Goal: Transaction & Acquisition: Purchase product/service

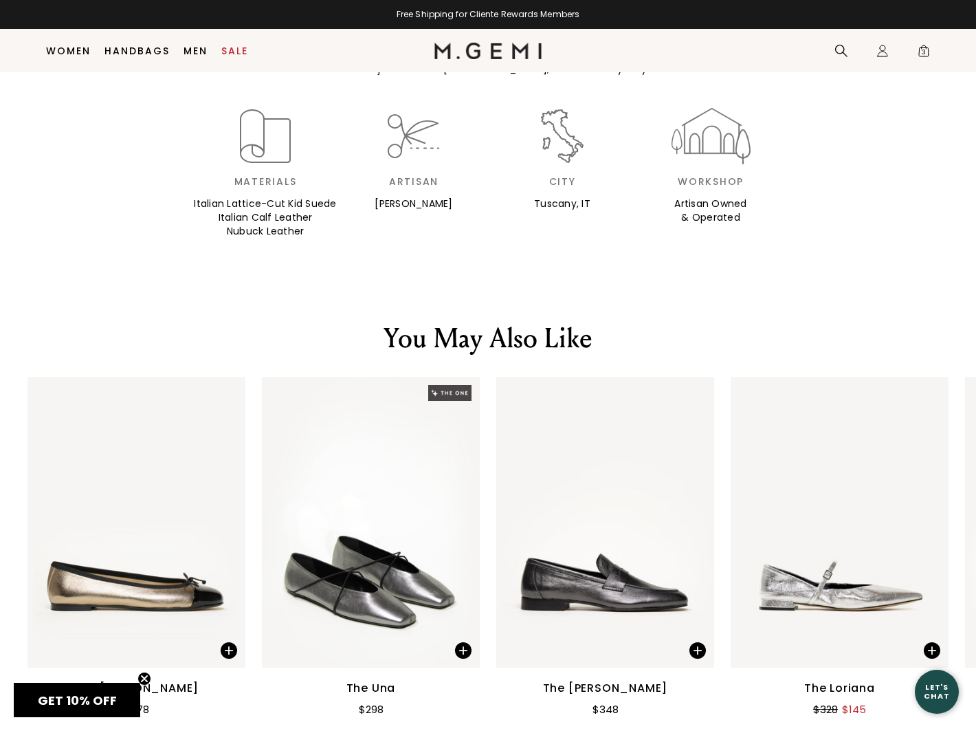
scroll to position [1523, 0]
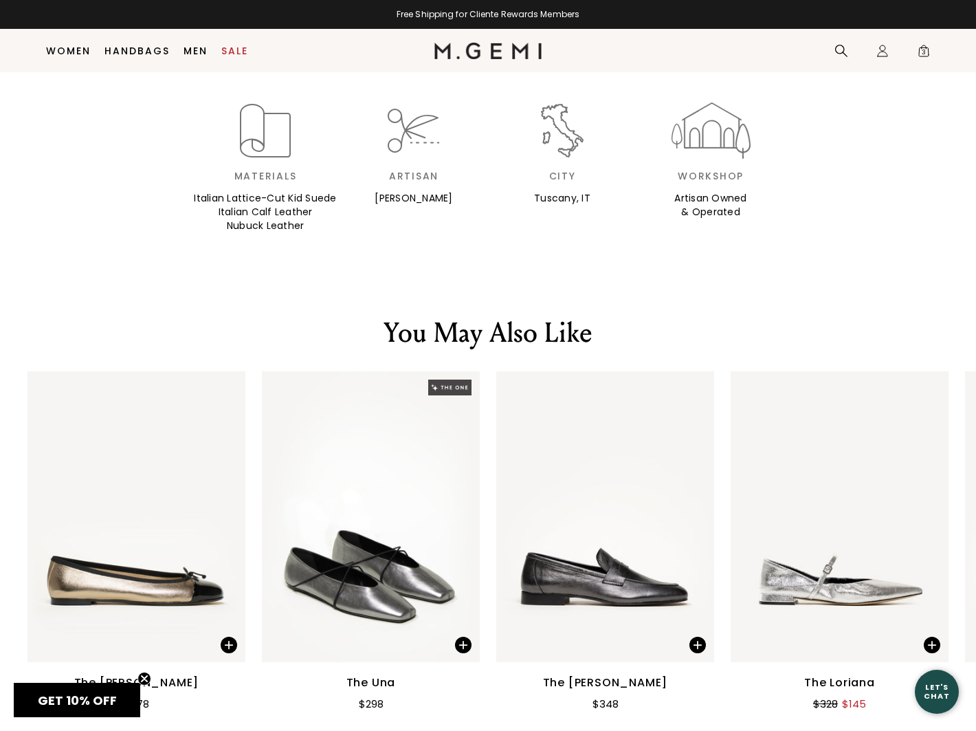
click at [621, 303] on div "You May Also Like The [PERSON_NAME] $278 The Una $298 The [PERSON_NAME] $348 Th…" at bounding box center [488, 531] width 976 height 457
click at [600, 426] on img at bounding box center [605, 516] width 218 height 291
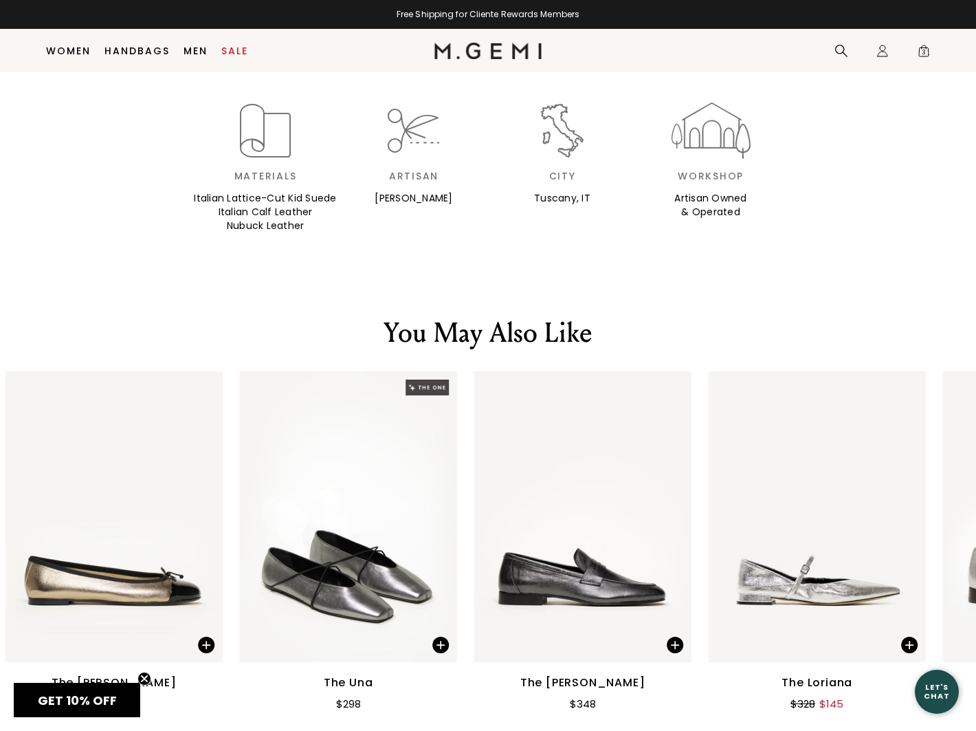
click at [600, 426] on img at bounding box center [583, 516] width 218 height 291
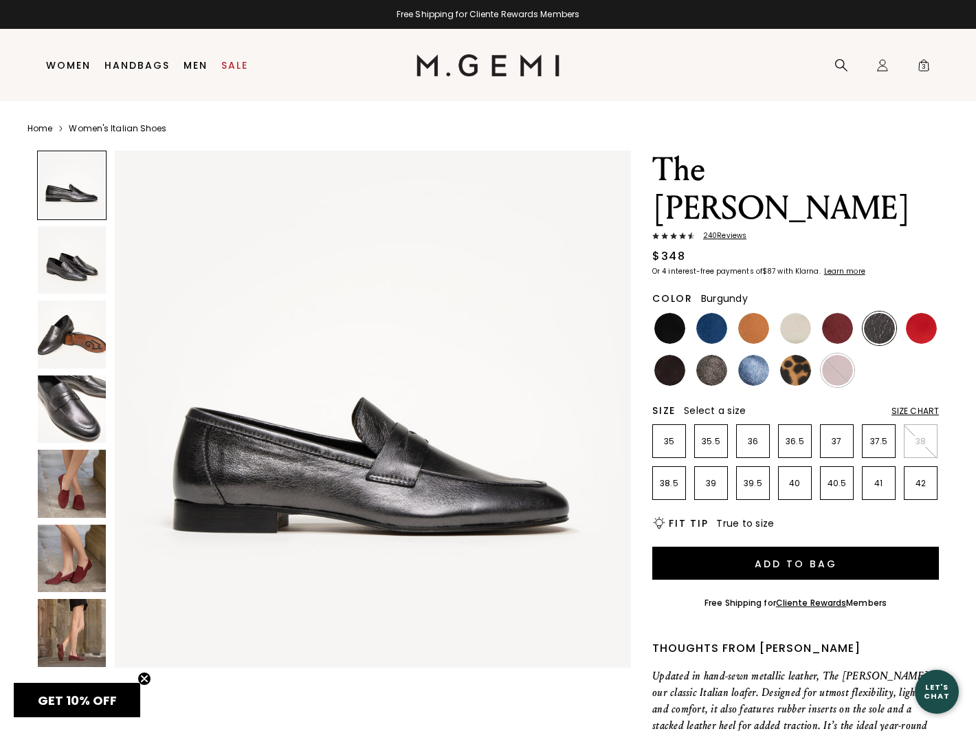
click at [831, 313] on img at bounding box center [837, 328] width 31 height 31
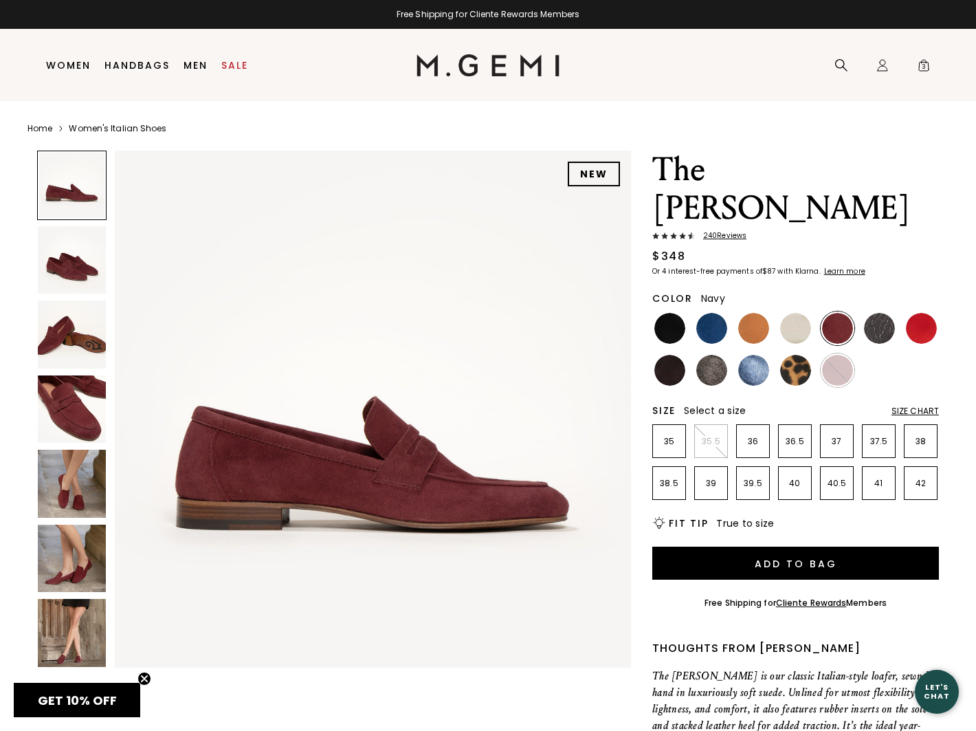
click at [714, 313] on img at bounding box center [712, 328] width 31 height 31
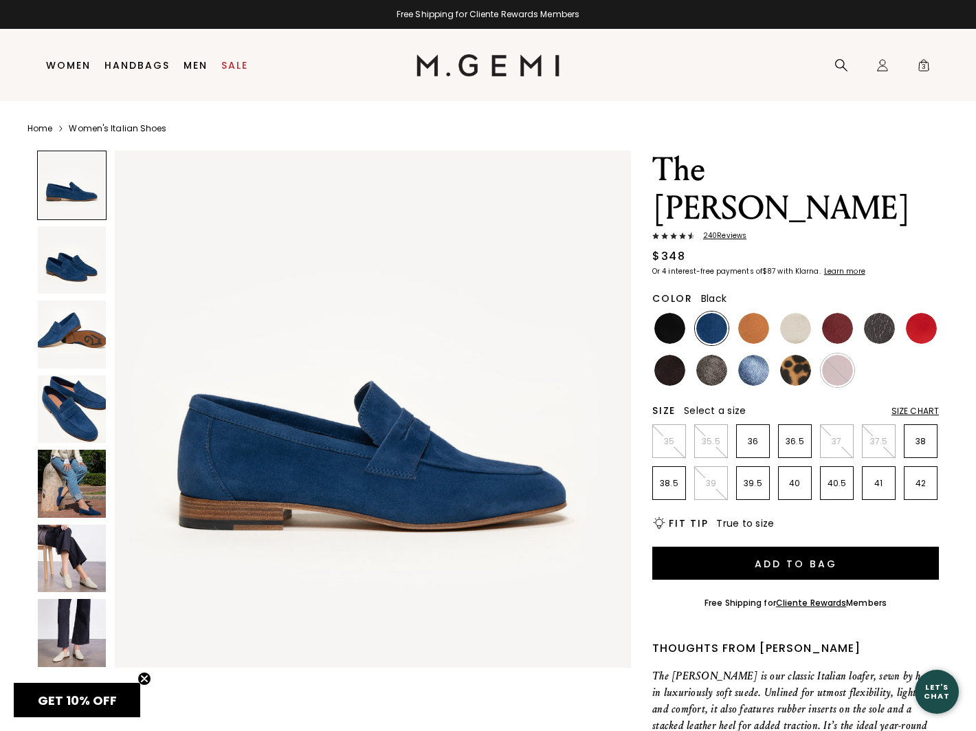
click at [673, 313] on img at bounding box center [670, 328] width 31 height 31
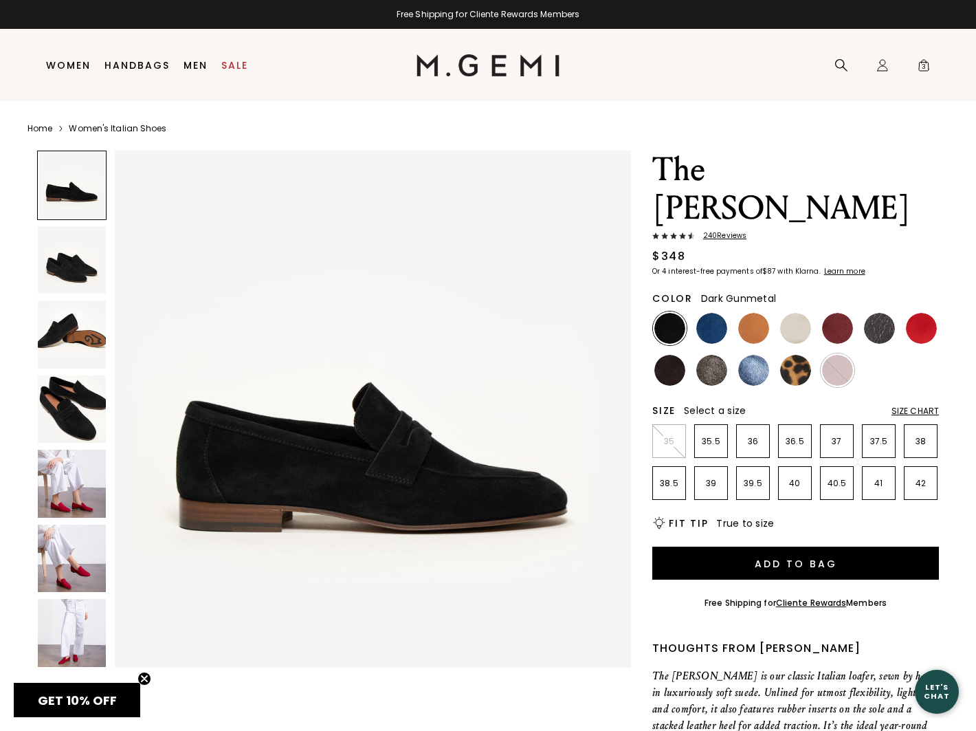
click at [885, 313] on img at bounding box center [879, 328] width 31 height 31
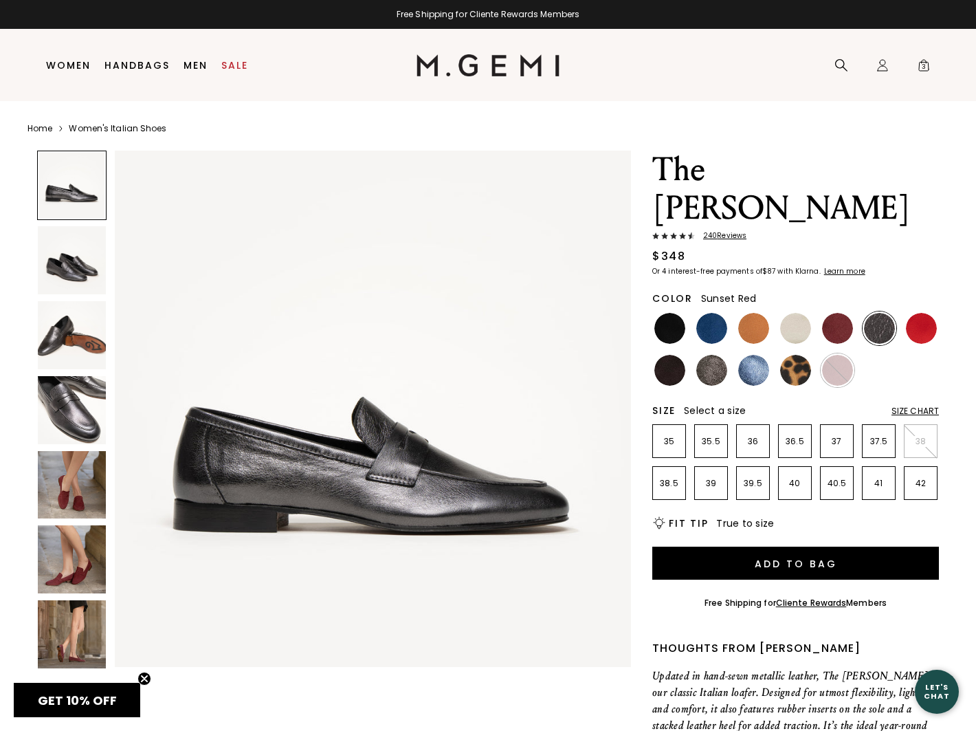
click at [928, 313] on img at bounding box center [921, 328] width 31 height 31
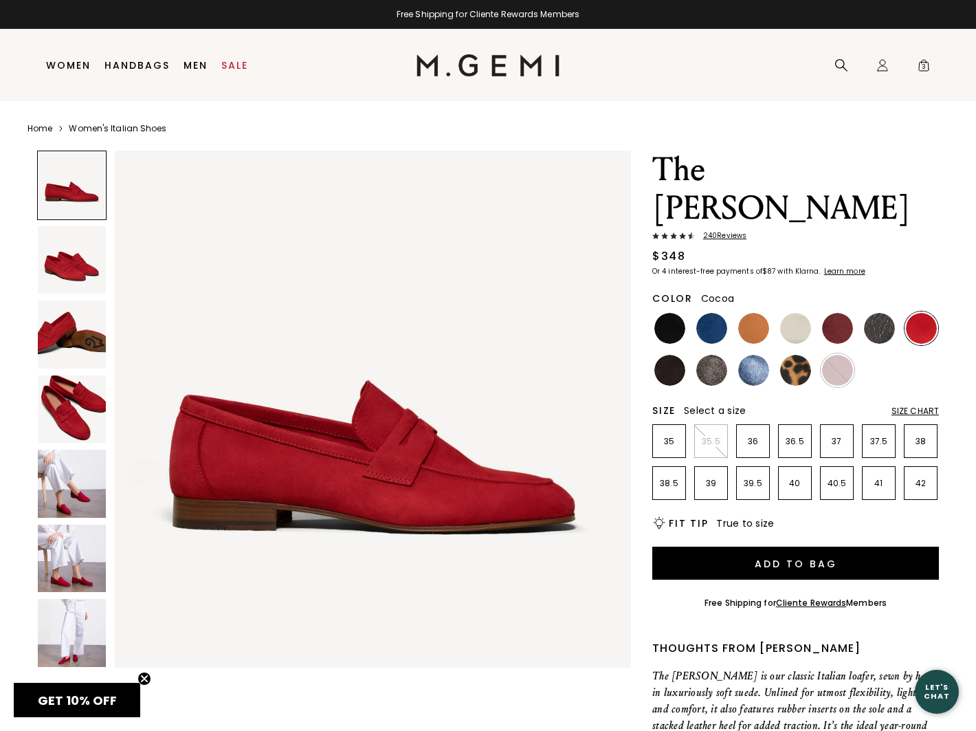
click at [710, 355] on img at bounding box center [712, 370] width 31 height 31
